Goal: Information Seeking & Learning: Learn about a topic

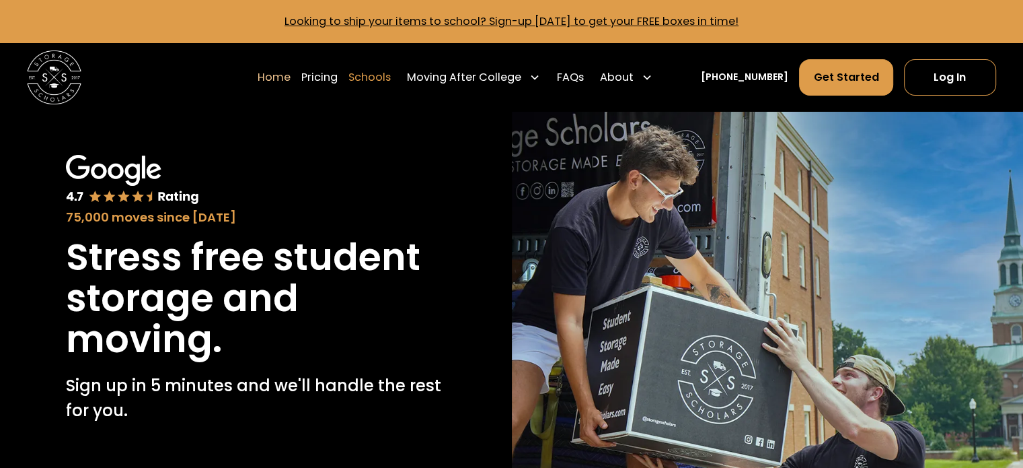
click at [391, 85] on link "Schools" at bounding box center [369, 78] width 42 height 38
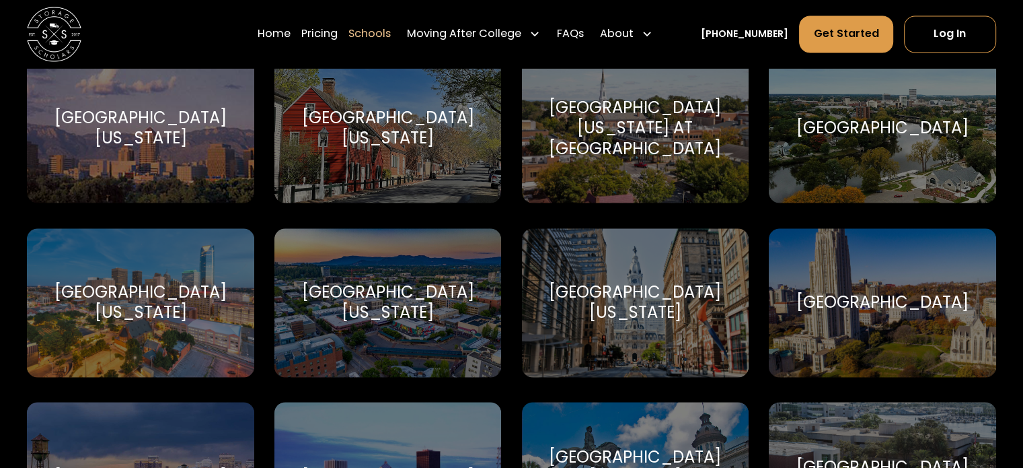
scroll to position [7237, 0]
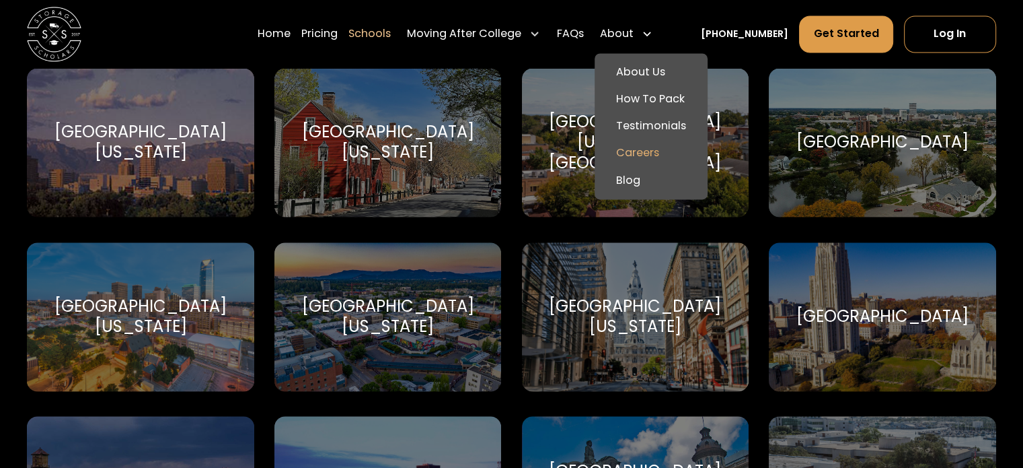
click at [657, 153] on link "Careers" at bounding box center [651, 152] width 102 height 27
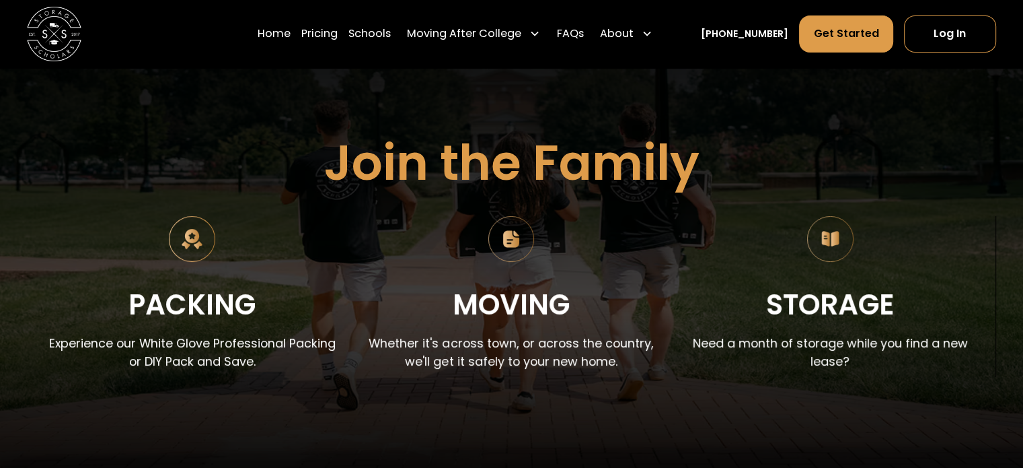
scroll to position [135, 0]
